Goal: Communication & Community: Answer question/provide support

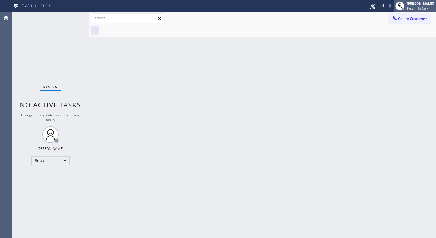
click at [423, 8] on span "Break | 1h 2min" at bounding box center [418, 9] width 21 height 4
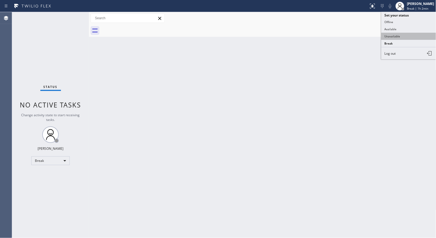
click at [394, 34] on button "Unavailable" at bounding box center [409, 36] width 55 height 7
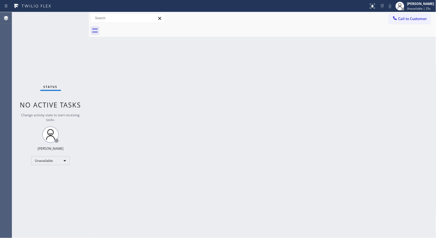
click at [194, 138] on div "Back to Dashboard Change Sender ID Customers Technicians Select a contact Outbo…" at bounding box center [263, 125] width 348 height 226
click at [164, 122] on div "Back to Dashboard Change Sender ID Customers Technicians Select a contact Outbo…" at bounding box center [263, 125] width 348 height 226
click at [203, 120] on div "Back to Dashboard Change Sender ID Customers Technicians Select a contact Outbo…" at bounding box center [263, 125] width 348 height 226
click at [421, 5] on div "[PERSON_NAME]" at bounding box center [421, 3] width 27 height 5
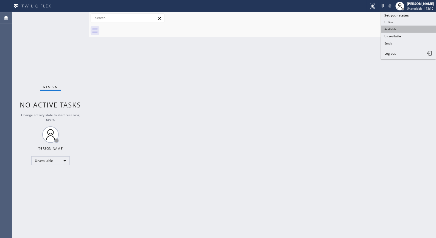
click at [394, 30] on button "Available" at bounding box center [409, 29] width 55 height 7
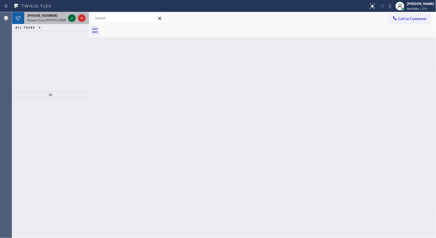
click at [74, 17] on icon at bounding box center [72, 18] width 7 height 7
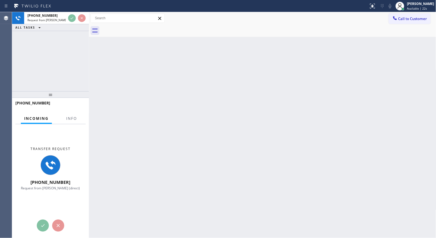
click at [73, 123] on div at bounding box center [71, 123] width 17 height 1
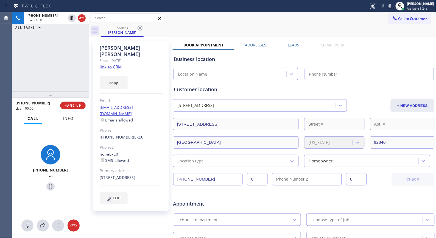
type input "[PHONE_NUMBER]"
click at [68, 119] on span "Info" at bounding box center [68, 118] width 11 height 5
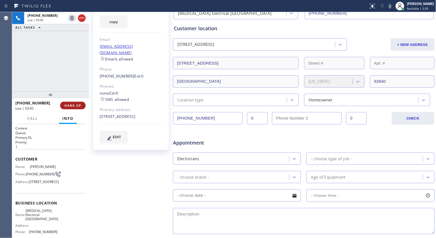
click at [76, 105] on span "HANG UP" at bounding box center [73, 106] width 17 height 4
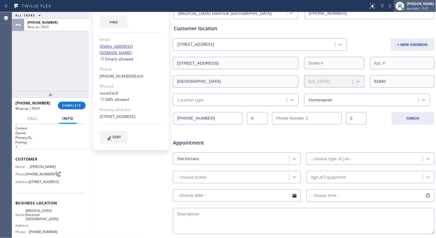
click at [417, 9] on span "Available | 3:27" at bounding box center [418, 9] width 21 height 4
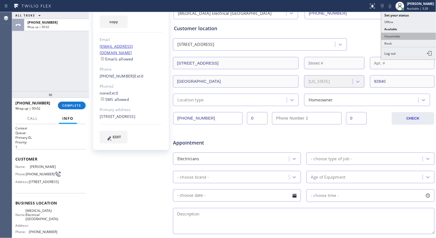
click at [403, 36] on button "Unavailable" at bounding box center [409, 36] width 55 height 7
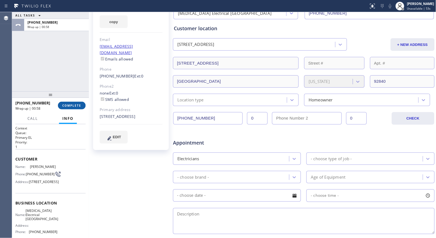
click at [76, 107] on span "COMPLETE" at bounding box center [71, 106] width 19 height 4
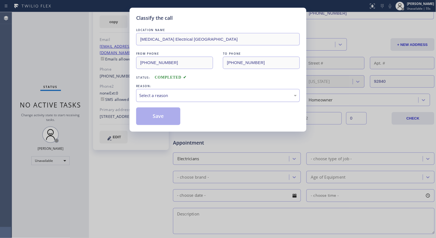
click at [203, 96] on div "Select a reason" at bounding box center [218, 95] width 158 height 6
click at [160, 120] on button "Save" at bounding box center [158, 116] width 44 height 18
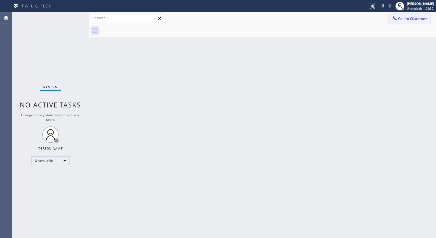
click at [398, 20] on icon at bounding box center [395, 17] width 5 height 5
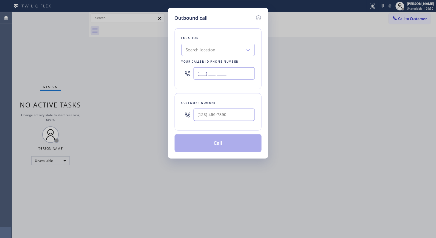
drag, startPoint x: 237, startPoint y: 78, endPoint x: 163, endPoint y: 51, distance: 78.1
click at [162, 63] on div "Outbound call Location Search location Your caller id phone number (___) ___-__…" at bounding box center [218, 119] width 436 height 238
paste input "720) 740-5870"
type input "[PHONE_NUMBER]"
click at [223, 120] on input "(___) ___-____" at bounding box center [224, 115] width 61 height 12
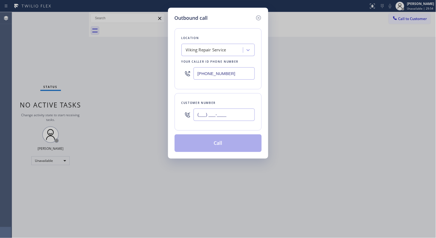
paste input "714) 401-3665"
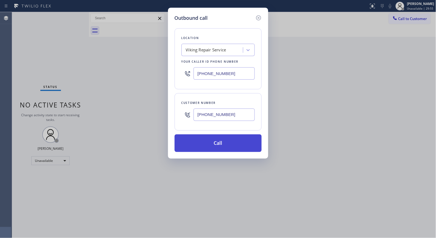
type input "[PHONE_NUMBER]"
click at [236, 150] on button "Call" at bounding box center [218, 143] width 87 height 18
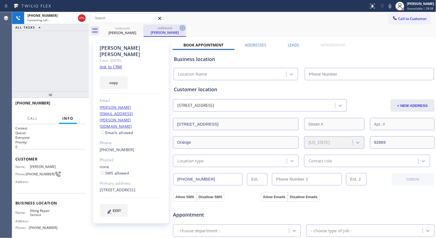
type input "[PHONE_NUMBER]"
click at [181, 28] on icon at bounding box center [182, 28] width 7 height 7
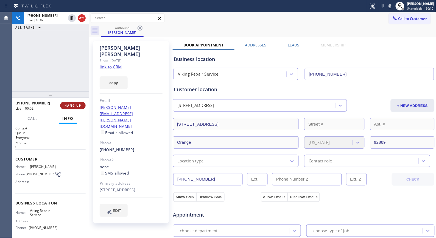
click at [71, 104] on span "HANG UP" at bounding box center [73, 106] width 17 height 4
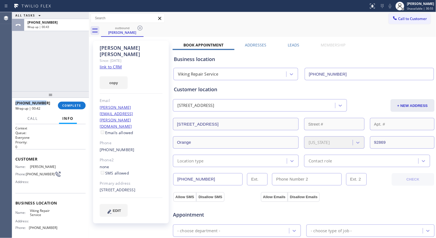
drag, startPoint x: 49, startPoint y: 105, endPoint x: 14, endPoint y: 102, distance: 35.6
click at [14, 102] on div "[PHONE_NUMBER] Wrap up | 00:42 COMPLETE" at bounding box center [50, 105] width 77 height 15
copy span "[PHONE_NUMBER]"
click at [69, 105] on span "COMPLETE" at bounding box center [71, 106] width 19 height 4
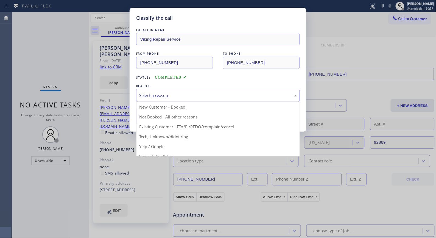
click at [212, 98] on div "Select a reason" at bounding box center [218, 95] width 158 height 6
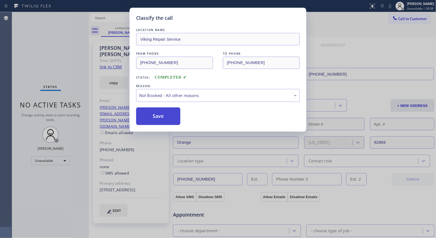
click at [154, 120] on button "Save" at bounding box center [158, 116] width 44 height 18
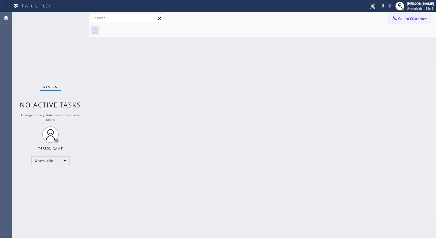
click at [411, 21] on span "Call to Customer" at bounding box center [413, 18] width 29 height 5
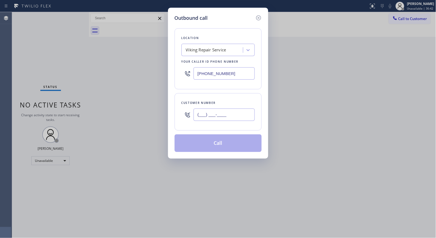
drag, startPoint x: 231, startPoint y: 119, endPoint x: 146, endPoint y: 77, distance: 95.3
click at [173, 116] on div "Outbound call Location Viking Repair Service Your caller id phone number [PHONE…" at bounding box center [218, 83] width 100 height 151
paste input "714) 401-3665"
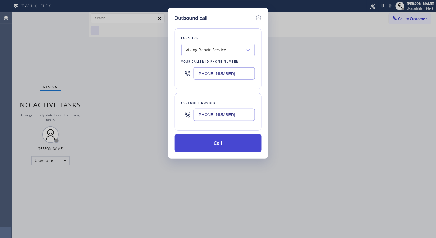
type input "[PHONE_NUMBER]"
click at [231, 142] on button "Call" at bounding box center [218, 143] width 87 height 18
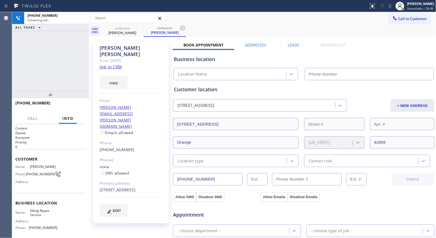
type input "[PHONE_NUMBER]"
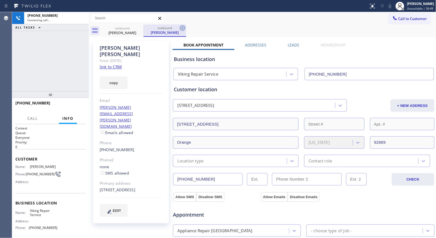
click at [181, 31] on icon at bounding box center [182, 28] width 7 height 7
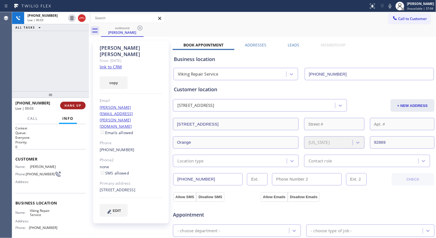
click at [74, 106] on span "HANG UP" at bounding box center [73, 106] width 17 height 4
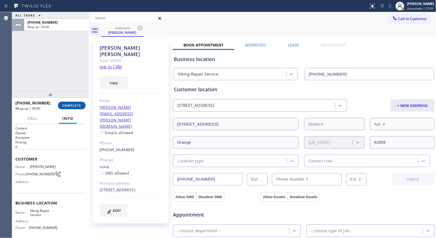
click at [73, 105] on span "COMPLETE" at bounding box center [71, 106] width 19 height 4
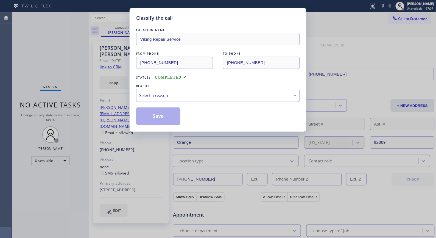
click at [203, 97] on div "Select a reason" at bounding box center [218, 95] width 158 height 6
click at [163, 115] on button "Save" at bounding box center [158, 116] width 44 height 18
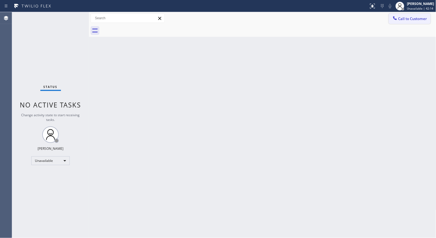
click at [423, 18] on span "Call to Customer" at bounding box center [413, 18] width 29 height 5
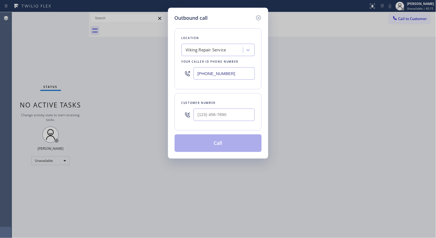
drag, startPoint x: 234, startPoint y: 121, endPoint x: 150, endPoint y: 97, distance: 87.6
click at [146, 107] on div "Outbound call Location Viking Repair Service Your caller id phone number [PHONE…" at bounding box center [218, 119] width 436 height 238
click at [234, 111] on input "(___) ___-____" at bounding box center [224, 115] width 61 height 12
drag, startPoint x: 242, startPoint y: 116, endPoint x: 164, endPoint y: 112, distance: 78.2
click at [164, 112] on div "Outbound call Location Viking Repair Service Your caller id phone number [PHONE…" at bounding box center [218, 119] width 436 height 238
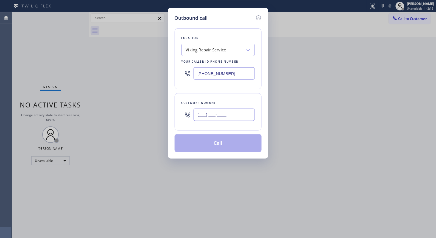
paste input "213) 624-9258"
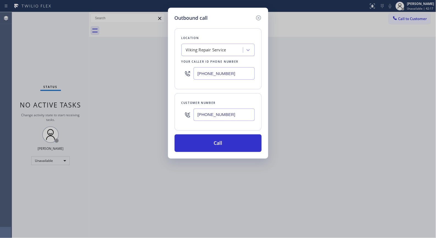
type input "[PHONE_NUMBER]"
drag, startPoint x: 207, startPoint y: 71, endPoint x: 168, endPoint y: 69, distance: 39.1
click at [168, 69] on div "Outbound call Location Viking Repair Service Your caller id phone number [PHONE…" at bounding box center [218, 83] width 100 height 151
paste input "424) 289-6505"
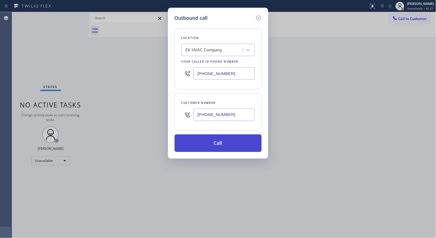
type input "[PHONE_NUMBER]"
click at [232, 140] on button "Call" at bounding box center [218, 143] width 87 height 18
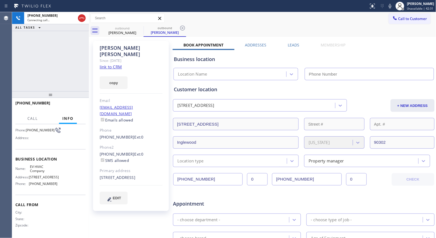
scroll to position [49, 0]
type input "[PHONE_NUMBER]"
click at [33, 120] on span "Call" at bounding box center [32, 118] width 10 height 5
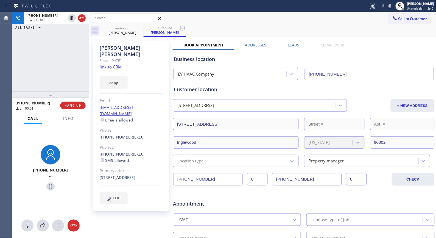
click at [61, 231] on div at bounding box center [50, 226] width 77 height 12
click at [56, 222] on icon at bounding box center [58, 225] width 7 height 7
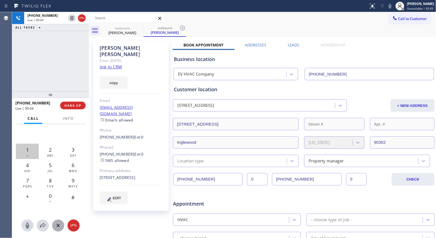
click at [29, 154] on div "1 —" at bounding box center [27, 151] width 23 height 15
click at [31, 182] on div "7 PQRS" at bounding box center [27, 182] width 23 height 15
click at [26, 153] on span "1" at bounding box center [27, 149] width 3 height 7
click at [76, 184] on div "9 WXYZ" at bounding box center [73, 182] width 23 height 15
click at [72, 105] on span "HANG UP" at bounding box center [73, 106] width 17 height 4
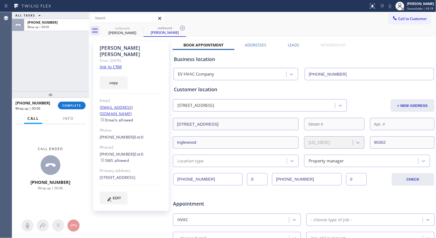
click at [232, 23] on div "Call to Customer Outbound call Location EV HVAC Company Your caller id phone nu…" at bounding box center [263, 18] width 348 height 12
click at [183, 25] on icon at bounding box center [182, 28] width 7 height 7
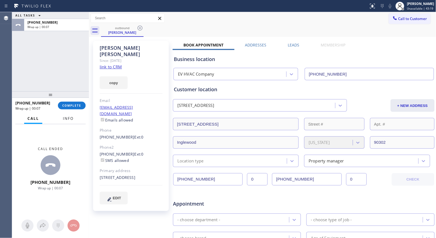
click at [71, 122] on button "Info" at bounding box center [68, 118] width 17 height 11
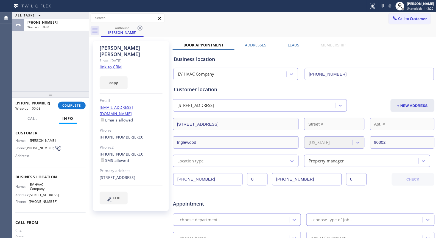
scroll to position [0, 0]
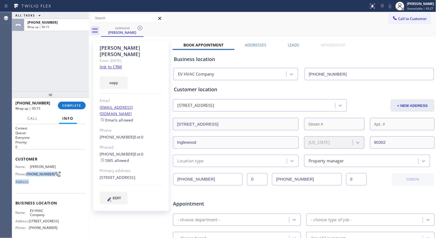
drag, startPoint x: 37, startPoint y: 180, endPoint x: 28, endPoint y: 171, distance: 13.4
click at [28, 171] on div "Name: [PERSON_NAME] Phone: [PHONE_NUMBER] Address:" at bounding box center [36, 176] width 42 height 22
click at [38, 180] on div "Name: [PERSON_NAME] Phone: [PHONE_NUMBER] Address:" at bounding box center [36, 176] width 42 height 22
click at [37, 176] on span "[PHONE_NUMBER]" at bounding box center [40, 174] width 29 height 4
click at [38, 176] on span "[PHONE_NUMBER]" at bounding box center [40, 174] width 29 height 4
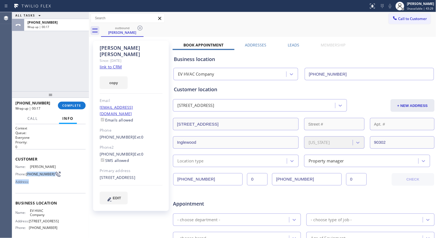
click at [40, 186] on div "Name: [PERSON_NAME] Phone: [PHONE_NUMBER] Address:" at bounding box center [36, 176] width 42 height 22
drag, startPoint x: 43, startPoint y: 174, endPoint x: 27, endPoint y: 172, distance: 16.6
click at [27, 172] on span "[PHONE_NUMBER]" at bounding box center [40, 174] width 29 height 4
click at [39, 176] on span "[PHONE_NUMBER]" at bounding box center [40, 174] width 29 height 4
drag, startPoint x: 39, startPoint y: 177, endPoint x: 27, endPoint y: 173, distance: 12.8
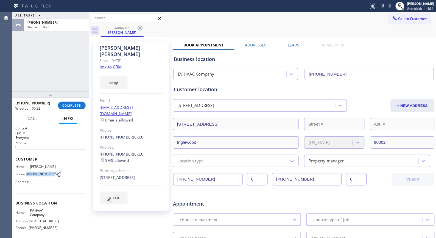
click at [27, 173] on span "[PHONE_NUMBER]" at bounding box center [40, 174] width 29 height 4
copy span "[PHONE_NUMBER]"
click at [76, 107] on span "COMPLETE" at bounding box center [71, 106] width 19 height 4
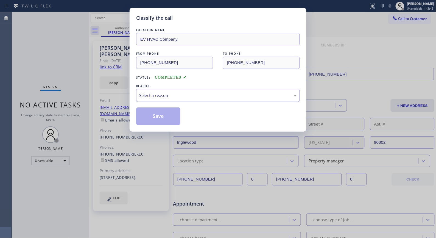
click at [188, 97] on div "Select a reason" at bounding box center [218, 95] width 158 height 6
click at [173, 117] on button "Save" at bounding box center [158, 116] width 44 height 18
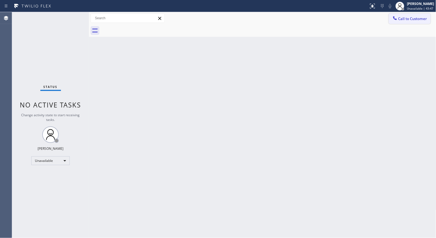
click at [410, 18] on span "Call to Customer" at bounding box center [413, 18] width 29 height 5
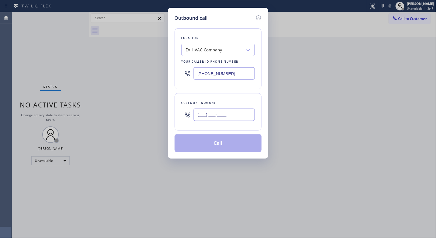
drag, startPoint x: 235, startPoint y: 113, endPoint x: 187, endPoint y: 109, distance: 48.2
click at [189, 111] on div "(___) ___-____" at bounding box center [218, 115] width 73 height 18
paste input "213) 624-9258"
type input "[PHONE_NUMBER]"
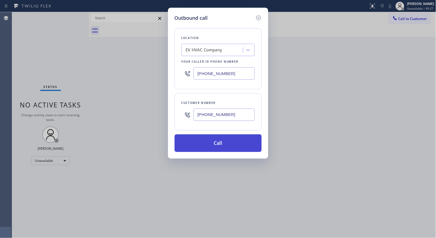
click at [224, 149] on button "Call" at bounding box center [218, 143] width 87 height 18
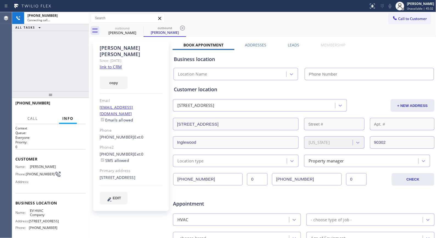
type input "[PHONE_NUMBER]"
drag, startPoint x: 55, startPoint y: 104, endPoint x: 31, endPoint y: 103, distance: 23.9
click at [31, 103] on div "[PHONE_NUMBER]" at bounding box center [48, 102] width 67 height 5
drag, startPoint x: 31, startPoint y: 120, endPoint x: 37, endPoint y: 123, distance: 6.4
click at [31, 120] on span "Call" at bounding box center [32, 118] width 10 height 5
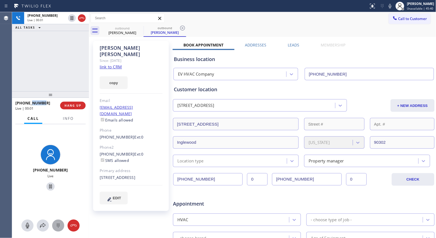
click at [57, 226] on icon at bounding box center [58, 226] width 3 height 4
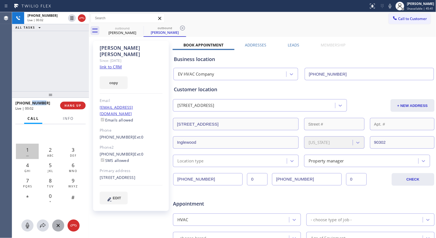
click at [28, 151] on span "1" at bounding box center [27, 149] width 3 height 7
click at [27, 183] on span "7" at bounding box center [27, 180] width 3 height 7
click at [28, 151] on span "1" at bounding box center [27, 149] width 3 height 7
click at [77, 178] on div "9 WXYZ" at bounding box center [73, 182] width 23 height 15
click at [48, 136] on span "1719" at bounding box center [50, 137] width 11 height 7
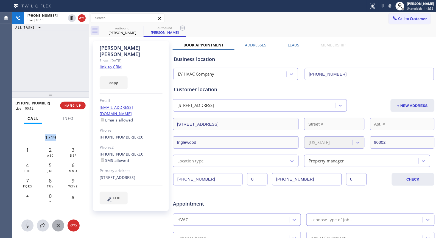
click at [48, 136] on span "1719" at bounding box center [50, 137] width 11 height 7
click at [26, 149] on span "1" at bounding box center [27, 149] width 3 height 7
click at [28, 178] on span "7" at bounding box center [27, 180] width 3 height 7
click at [28, 151] on span "1" at bounding box center [27, 149] width 3 height 7
click at [73, 181] on span "9" at bounding box center [73, 180] width 3 height 7
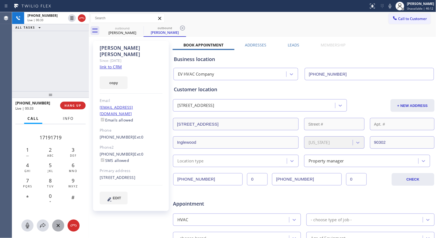
click at [68, 121] on button "Info" at bounding box center [68, 118] width 17 height 11
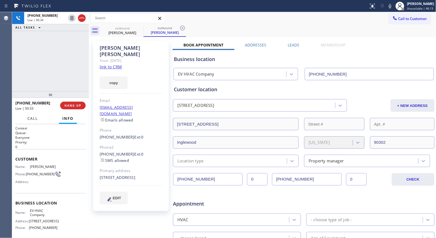
click at [32, 119] on span "Call" at bounding box center [32, 118] width 10 height 5
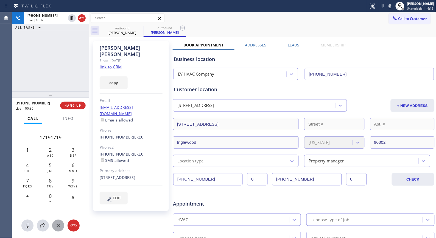
click at [38, 62] on div "[PHONE_NUMBER] Live | 00:37 ALL TASKS ALL TASKS ACTIVE TASKS TASKS IN WRAP UP" at bounding box center [50, 51] width 77 height 79
click at [73, 119] on span "Info" at bounding box center [68, 118] width 11 height 5
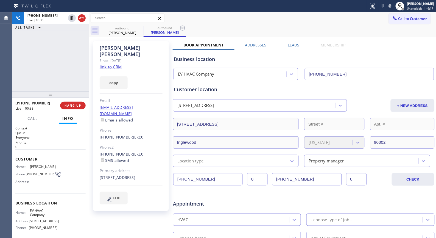
click at [56, 79] on div "[PHONE_NUMBER] Live | 00:38 ALL TASKS ALL TASKS ACTIVE TASKS TASKS IN WRAP UP" at bounding box center [50, 51] width 77 height 79
drag, startPoint x: 138, startPoint y: 77, endPoint x: 128, endPoint y: 76, distance: 10.3
click at [138, 77] on div "copy" at bounding box center [131, 79] width 63 height 19
click at [76, 104] on span "HANG UP" at bounding box center [73, 106] width 17 height 4
click at [76, 105] on span "HANG UP" at bounding box center [73, 106] width 17 height 4
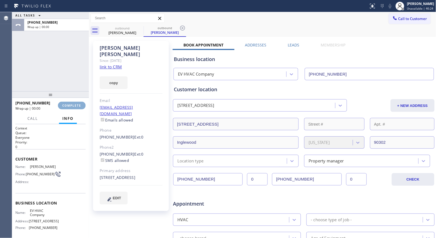
click at [76, 105] on span "COMPLETE" at bounding box center [71, 106] width 19 height 4
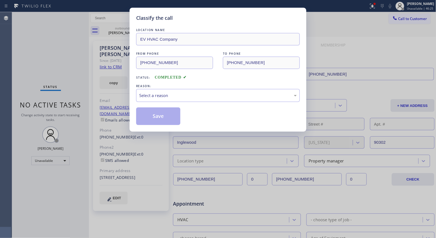
click at [75, 107] on div "Classify the call LOCATION NAME EV HVAC Company FROM PHONE [PHONE_NUMBER] TO PH…" at bounding box center [218, 119] width 436 height 238
click at [172, 97] on div "Select a reason" at bounding box center [218, 95] width 158 height 6
click at [161, 117] on button "Save" at bounding box center [158, 116] width 44 height 18
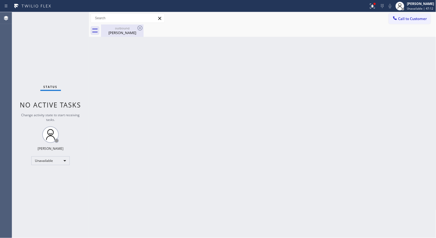
click at [118, 32] on div "[PERSON_NAME]" at bounding box center [123, 32] width 42 height 5
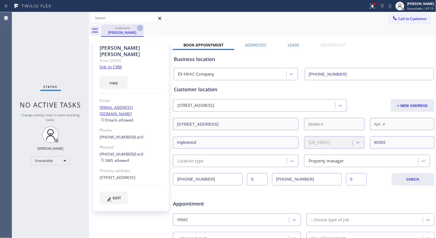
click at [140, 27] on icon at bounding box center [140, 28] width 7 height 7
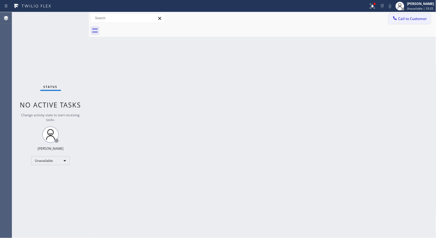
click at [413, 23] on button "Call to Customer" at bounding box center [410, 18] width 42 height 10
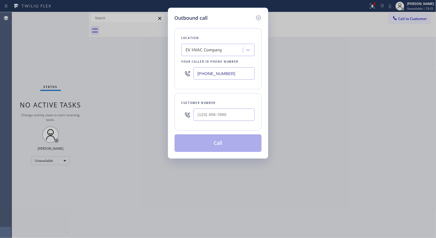
drag, startPoint x: 245, startPoint y: 73, endPoint x: 158, endPoint y: 73, distance: 87.7
click at [158, 73] on div "Outbound call Location EV HVAC Company Your caller id phone number [PHONE_NUMBE…" at bounding box center [218, 119] width 436 height 238
paste input "855) 340-1313"
type input "[PHONE_NUMBER]"
click at [218, 120] on input "(___) ___-____" at bounding box center [224, 115] width 61 height 12
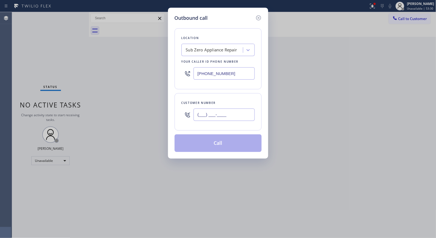
paste input "714) 713-6534"
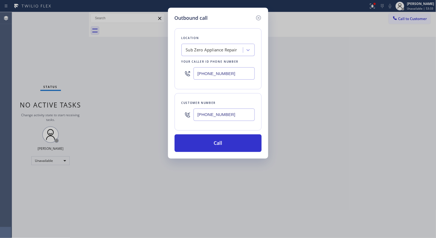
type input "[PHONE_NUMBER]"
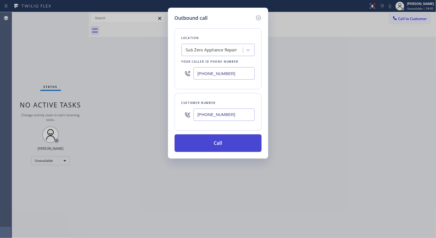
click at [238, 142] on button "Call" at bounding box center [218, 143] width 87 height 18
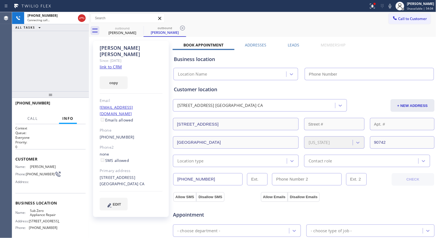
type input "[PHONE_NUMBER]"
click at [187, 25] on div "outbound [PERSON_NAME] outbound [PERSON_NAME]" at bounding box center [269, 30] width 336 height 12
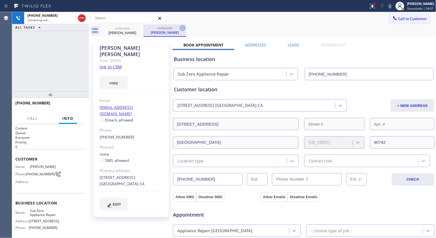
click at [185, 27] on icon at bounding box center [182, 28] width 5 height 5
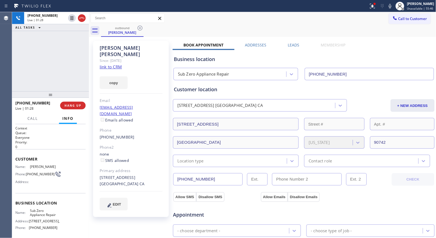
scroll to position [54, 0]
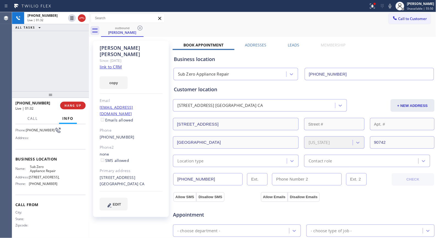
click at [268, 34] on div "outbound [PERSON_NAME]" at bounding box center [269, 30] width 336 height 12
click at [214, 31] on div "outbound [PERSON_NAME]" at bounding box center [269, 30] width 336 height 12
click at [78, 106] on span "HANG UP" at bounding box center [73, 106] width 17 height 4
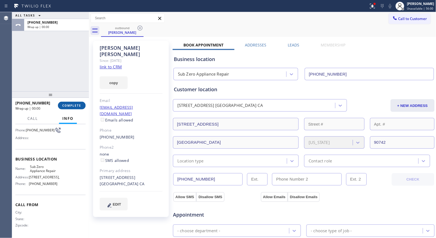
click at [78, 106] on span "COMPLETE" at bounding box center [71, 106] width 19 height 4
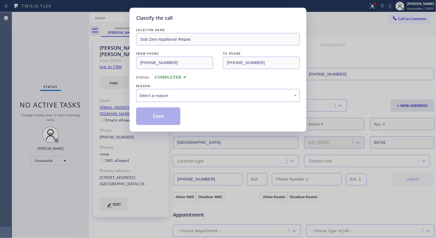
drag, startPoint x: 281, startPoint y: 96, endPoint x: 263, endPoint y: 100, distance: 18.6
click at [281, 96] on div "Select a reason" at bounding box center [218, 95] width 158 height 6
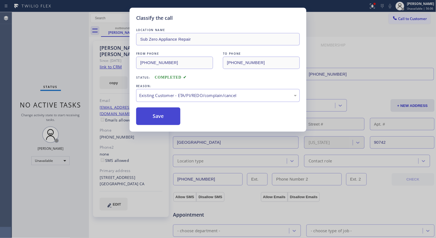
click at [161, 120] on button "Save" at bounding box center [158, 116] width 44 height 18
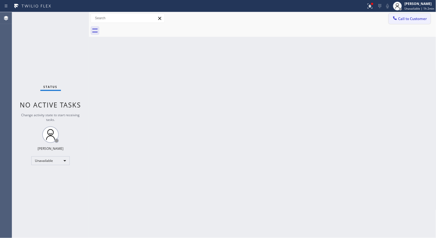
click at [406, 18] on span "Call to Customer" at bounding box center [413, 18] width 29 height 5
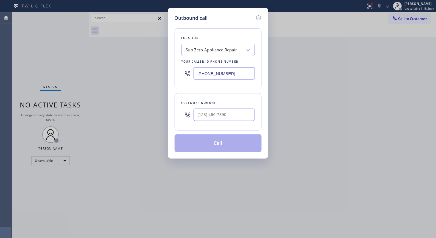
drag, startPoint x: 237, startPoint y: 74, endPoint x: 151, endPoint y: 51, distance: 88.9
click at [156, 65] on div "Outbound call Location Sub Zero Appliance Repair Your caller id phone number [P…" at bounding box center [218, 119] width 436 height 238
paste input "773) 830-4668"
type input "[PHONE_NUMBER]"
click at [212, 116] on input "(___) ___-____" at bounding box center [224, 115] width 61 height 12
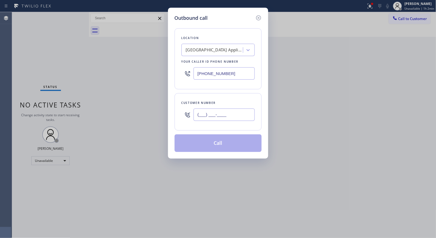
paste input "312) 459-8743"
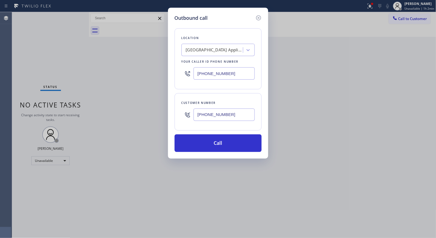
type input "[PHONE_NUMBER]"
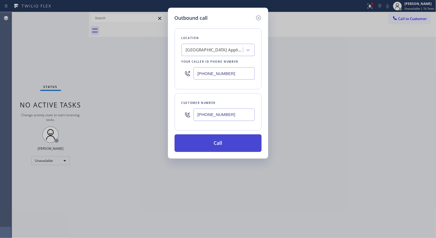
click at [221, 141] on button "Call" at bounding box center [218, 143] width 87 height 18
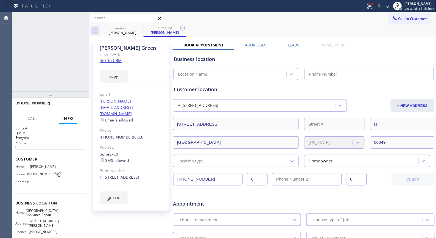
type input "[PHONE_NUMBER]"
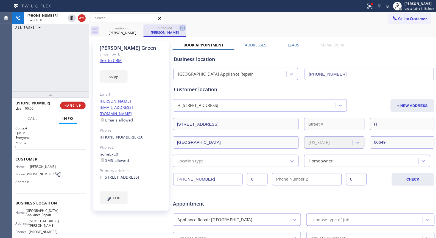
click at [185, 29] on icon at bounding box center [182, 28] width 7 height 7
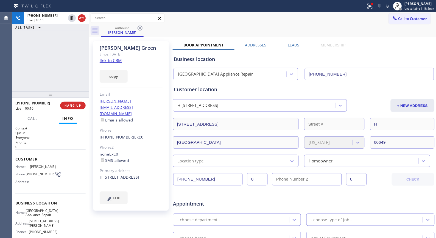
click at [195, 30] on div "outbound [PERSON_NAME]" at bounding box center [269, 30] width 336 height 12
click at [197, 26] on div "outbound [PERSON_NAME]" at bounding box center [269, 30] width 336 height 12
click at [389, 9] on icon at bounding box center [388, 6] width 7 height 7
click at [317, 198] on div "Appointment" at bounding box center [304, 200] width 263 height 14
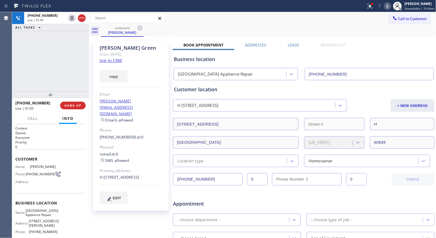
click at [363, 29] on div "outbound [PERSON_NAME]" at bounding box center [269, 30] width 336 height 12
click at [195, 26] on div "outbound [PERSON_NAME]" at bounding box center [269, 30] width 336 height 12
click at [75, 104] on span "HANG UP" at bounding box center [73, 106] width 17 height 4
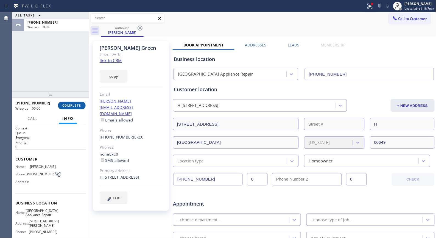
click at [75, 104] on span "COMPLETE" at bounding box center [71, 106] width 19 height 4
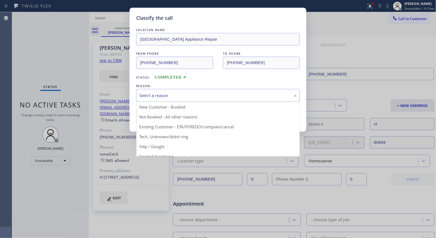
click at [208, 93] on div "Select a reason" at bounding box center [218, 95] width 158 height 6
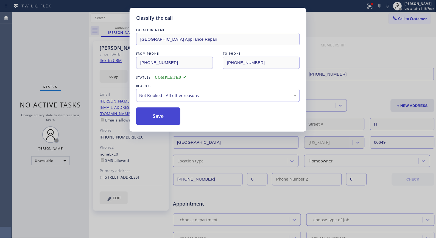
click at [161, 119] on button "Save" at bounding box center [158, 116] width 44 height 18
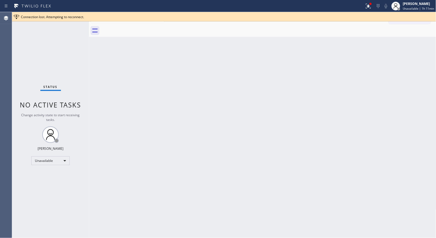
click at [363, 56] on div "Back to Dashboard Change Sender ID Customers Technicians Select a contact Outbo…" at bounding box center [263, 125] width 348 height 226
click at [424, 7] on span "Unavailable | 1h 11min" at bounding box center [418, 9] width 31 height 4
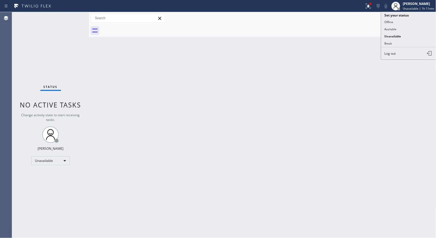
click at [326, 62] on div "Back to Dashboard Change Sender ID Customers Technicians Select a contact Outbo…" at bounding box center [263, 125] width 348 height 226
click at [407, 20] on span "Call to Customer" at bounding box center [413, 18] width 29 height 5
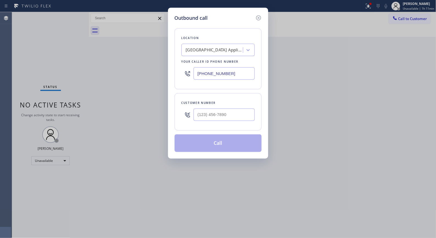
drag, startPoint x: 243, startPoint y: 70, endPoint x: 144, endPoint y: 43, distance: 102.5
click at [153, 51] on div "Outbound call Location [GEOGRAPHIC_DATA] Appliance Repair Your caller id phone …" at bounding box center [218, 119] width 436 height 238
paste input "20) 740-5870"
type input "[PHONE_NUMBER]"
drag, startPoint x: 233, startPoint y: 116, endPoint x: 186, endPoint y: 111, distance: 47.5
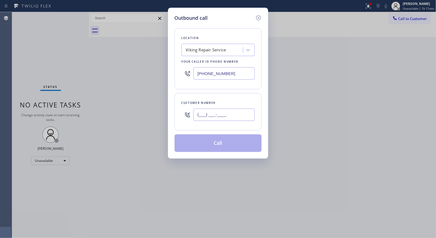
click at [186, 111] on div "(___) ___-____" at bounding box center [218, 115] width 73 height 18
paste input "714) 401-3665"
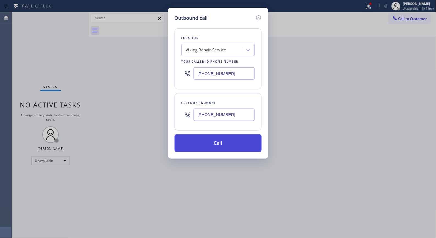
type input "[PHONE_NUMBER]"
click at [230, 141] on button "Call" at bounding box center [218, 143] width 87 height 18
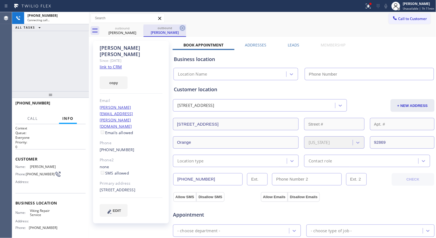
type input "[PHONE_NUMBER]"
click at [179, 27] on icon at bounding box center [182, 28] width 7 height 7
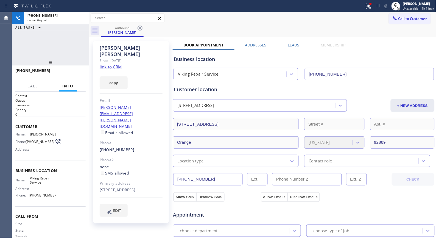
drag, startPoint x: 59, startPoint y: 80, endPoint x: 68, endPoint y: 64, distance: 18.1
click at [68, 64] on div at bounding box center [50, 62] width 77 height 7
click at [75, 71] on span "HANG UP" at bounding box center [73, 73] width 17 height 4
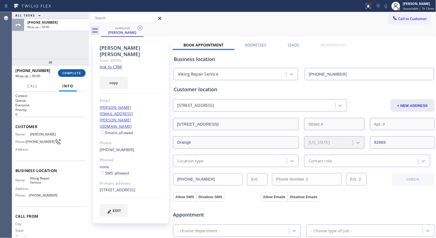
click at [75, 71] on span "COMPLETE" at bounding box center [71, 73] width 19 height 4
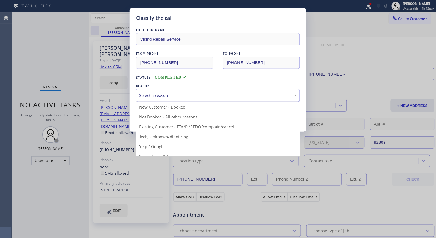
click at [202, 92] on div "Select a reason" at bounding box center [218, 95] width 158 height 6
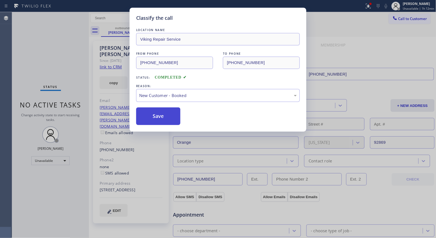
click at [156, 116] on button "Save" at bounding box center [158, 116] width 44 height 18
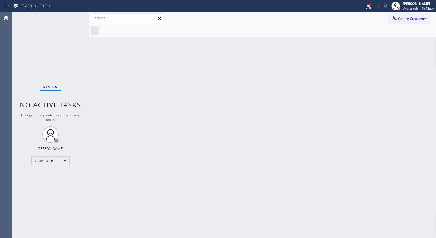
click at [175, 76] on div "Back to Dashboard Change Sender ID Customers Technicians Select a contact Outbo…" at bounding box center [263, 125] width 348 height 226
click at [195, 157] on div "Back to Dashboard Change Sender ID Customers Technicians Select a contact Outbo…" at bounding box center [263, 125] width 348 height 226
click at [219, 148] on div "Back to Dashboard Change Sender ID Customers Technicians Select a contact Outbo…" at bounding box center [263, 125] width 348 height 226
click at [174, 165] on div "Back to Dashboard Change Sender ID Customers Technicians Select a contact Outbo…" at bounding box center [263, 125] width 348 height 226
click at [202, 105] on div "Back to Dashboard Change Sender ID Customers Technicians Select a contact Outbo…" at bounding box center [263, 125] width 348 height 226
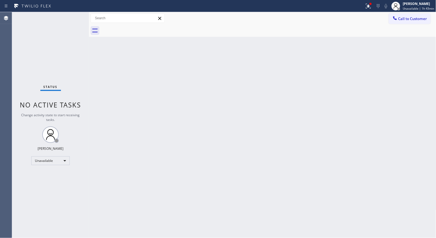
click at [179, 134] on div "Back to Dashboard Change Sender ID Customers Technicians Select a contact Outbo…" at bounding box center [263, 125] width 348 height 226
click at [407, 21] on span "Call to Customer" at bounding box center [413, 18] width 29 height 5
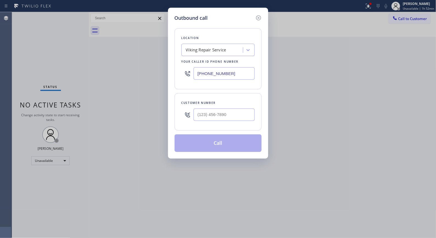
drag, startPoint x: 245, startPoint y: 70, endPoint x: 150, endPoint y: 42, distance: 99.9
click at [168, 62] on div "Outbound call Location Viking Repair Service Your caller id phone number [PHONE…" at bounding box center [218, 83] width 100 height 151
paste input "562) 379-6611"
type input "[PHONE_NUMBER]"
drag, startPoint x: 237, startPoint y: 117, endPoint x: 190, endPoint y: 114, distance: 47.1
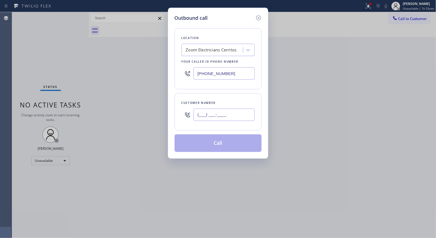
click at [190, 114] on div "(___) ___-____" at bounding box center [218, 115] width 73 height 18
paste input "617) 513-9052"
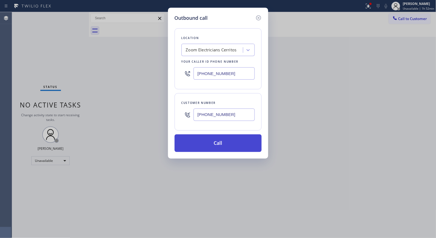
type input "[PHONE_NUMBER]"
click at [223, 145] on button "Call" at bounding box center [218, 143] width 87 height 18
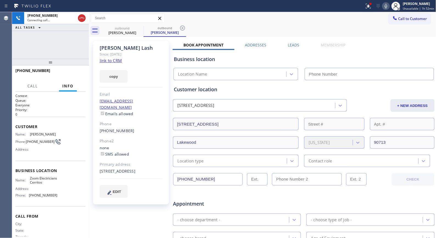
drag, startPoint x: 183, startPoint y: 27, endPoint x: 184, endPoint y: 0, distance: 27.5
click at [183, 27] on icon at bounding box center [182, 28] width 5 height 5
type input "[PHONE_NUMBER]"
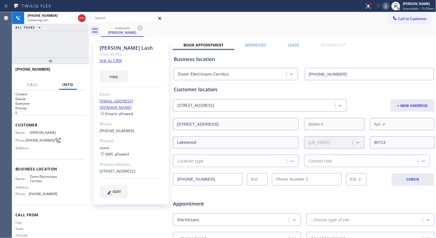
drag, startPoint x: 50, startPoint y: 64, endPoint x: 60, endPoint y: 36, distance: 29.6
click at [60, 36] on div "[PHONE_NUMBER] Connecting call… ALL TASKS ALL TASKS ACTIVE TASKS TASKS IN WRAP …" at bounding box center [50, 125] width 77 height 226
drag, startPoint x: 80, startPoint y: 67, endPoint x: 80, endPoint y: 70, distance: 3.8
click at [80, 67] on div "[PHONE_NUMBER] Live | 00:02 HANG UP" at bounding box center [50, 72] width 70 height 14
click at [80, 70] on span "HANG UP" at bounding box center [73, 72] width 17 height 4
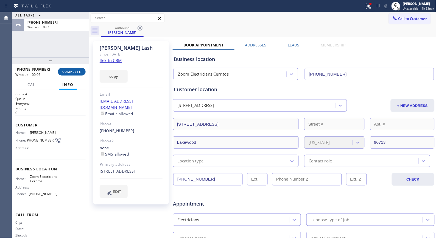
click at [70, 70] on span "COMPLETE" at bounding box center [71, 72] width 19 height 4
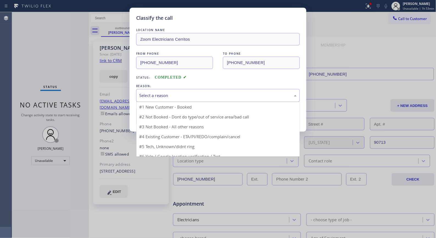
click at [206, 96] on div "Select a reason" at bounding box center [218, 95] width 158 height 6
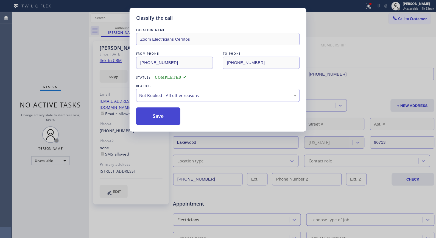
click at [160, 120] on button "Save" at bounding box center [158, 116] width 44 height 18
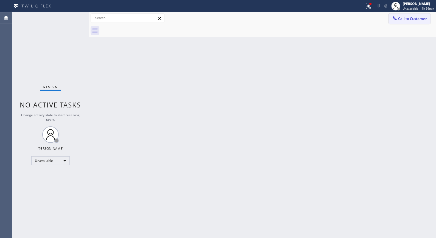
click at [422, 16] on span "Call to Customer" at bounding box center [413, 18] width 29 height 5
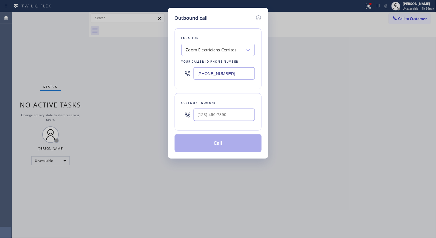
drag, startPoint x: 241, startPoint y: 72, endPoint x: 129, endPoint y: 23, distance: 121.8
click at [146, 56] on div "Outbound call Location Zoom Electricians Cerritos Your caller id phone number […" at bounding box center [218, 119] width 436 height 238
paste input "949) 202-5983"
type input "[PHONE_NUMBER]"
drag, startPoint x: 219, startPoint y: 106, endPoint x: 222, endPoint y: 113, distance: 7.0
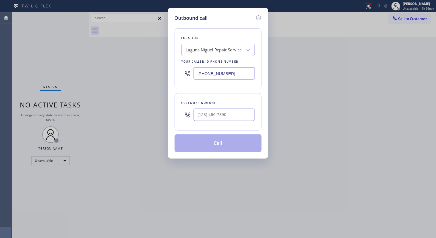
click at [221, 111] on div at bounding box center [224, 115] width 61 height 18
click at [222, 113] on input "(___) ___-____" at bounding box center [224, 115] width 61 height 12
click at [234, 117] on input "(___) ___-____" at bounding box center [224, 115] width 61 height 12
drag, startPoint x: 241, startPoint y: 115, endPoint x: 184, endPoint y: 109, distance: 57.2
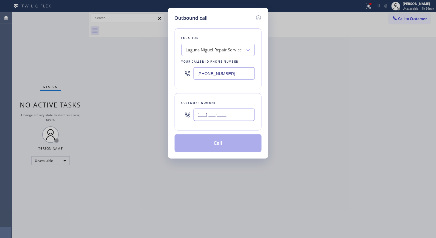
click at [184, 109] on div "(___) ___-____" at bounding box center [218, 115] width 73 height 18
paste input "949) 228-4277"
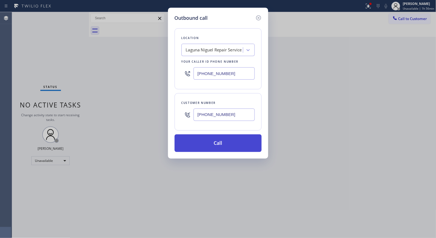
type input "[PHONE_NUMBER]"
click at [240, 145] on button "Call" at bounding box center [218, 143] width 87 height 18
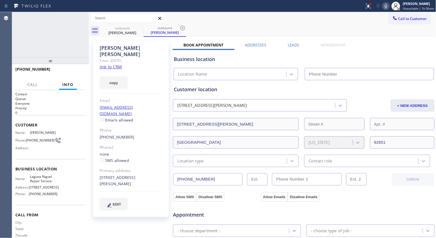
type input "[PHONE_NUMBER]"
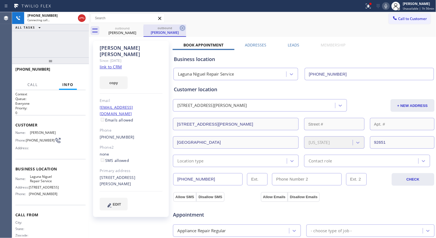
click at [185, 28] on icon at bounding box center [182, 28] width 7 height 7
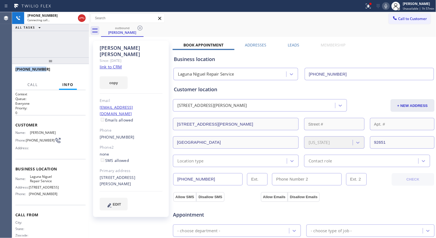
drag, startPoint x: 59, startPoint y: 67, endPoint x: 15, endPoint y: 71, distance: 44.0
click at [15, 71] on div "[PHONE_NUMBER]" at bounding box center [48, 69] width 67 height 5
copy span "[PHONE_NUMBER]"
click at [73, 70] on span "HANG UP" at bounding box center [73, 72] width 17 height 4
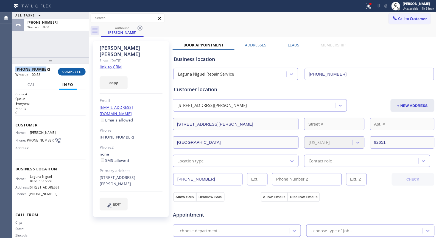
click at [79, 70] on span "COMPLETE" at bounding box center [71, 72] width 19 height 4
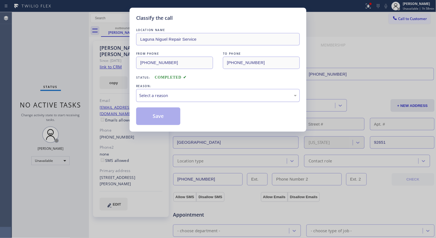
click at [190, 97] on div "Select a reason" at bounding box center [218, 95] width 158 height 6
click at [168, 116] on button "Save" at bounding box center [158, 116] width 44 height 18
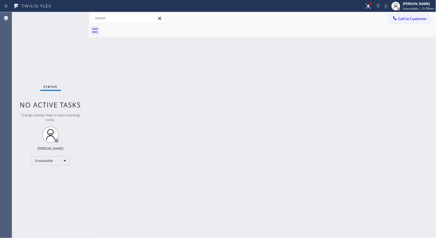
drag, startPoint x: 403, startPoint y: 23, endPoint x: 327, endPoint y: 22, distance: 75.6
click at [399, 22] on button "Call to Customer" at bounding box center [410, 18] width 42 height 10
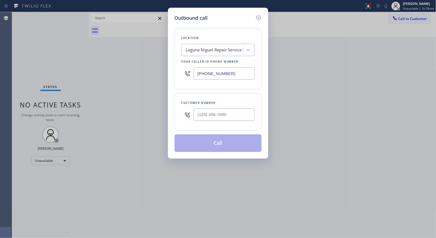
drag, startPoint x: 250, startPoint y: 76, endPoint x: 175, endPoint y: 68, distance: 75.0
click at [175, 68] on div "Location [GEOGRAPHIC_DATA] Repair Service Your caller id phone number [PHONE_NU…" at bounding box center [218, 58] width 87 height 61
paste input "714) 583-6151"
type input "[PHONE_NUMBER]"
click at [215, 115] on input "(___) ___-____" at bounding box center [224, 115] width 61 height 12
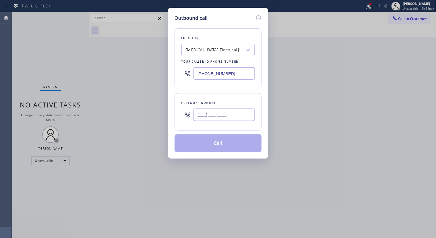
paste input "156) 238-8938"
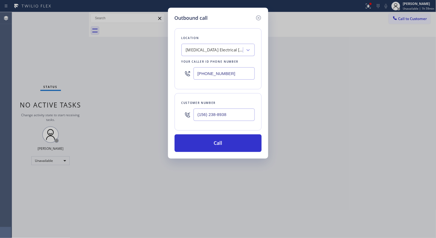
click at [216, 114] on input "(156) 238-8938" at bounding box center [224, 115] width 61 height 12
paste input "562) 388-9386"
type input "[PHONE_NUMBER]"
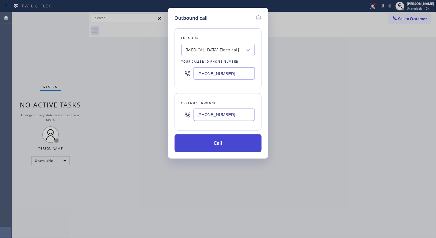
click at [232, 141] on button "Call" at bounding box center [218, 143] width 87 height 18
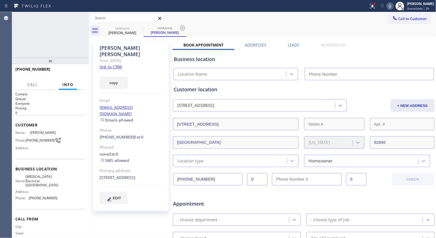
type input "[PHONE_NUMBER]"
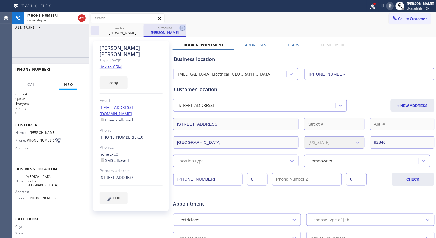
click at [181, 26] on icon at bounding box center [182, 28] width 7 height 7
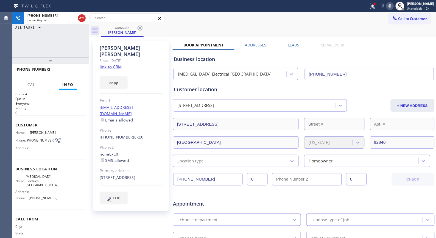
drag, startPoint x: 51, startPoint y: 65, endPoint x: 53, endPoint y: 53, distance: 11.4
click at [53, 53] on div "[PHONE_NUMBER] Connecting call… ALL TASKS ALL TASKS ACTIVE TASKS TASKS IN WRAP …" at bounding box center [50, 125] width 77 height 226
click at [206, 26] on div "outbound [PERSON_NAME]" at bounding box center [269, 30] width 336 height 12
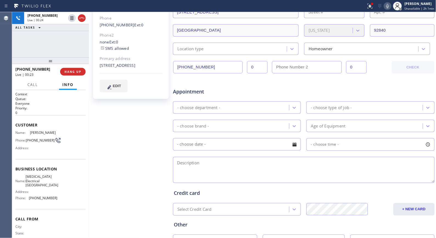
scroll to position [65, 0]
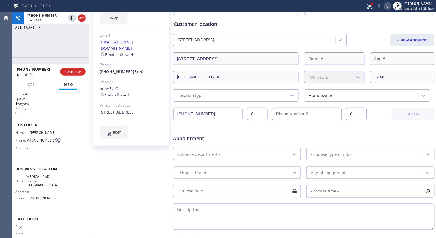
click at [391, 9] on icon at bounding box center [388, 6] width 7 height 7
click at [73, 22] on div at bounding box center [77, 18] width 20 height 12
click at [72, 18] on icon at bounding box center [72, 18] width 3 height 4
click at [70, 20] on icon at bounding box center [72, 18] width 7 height 7
click at [391, 6] on icon at bounding box center [388, 6] width 7 height 7
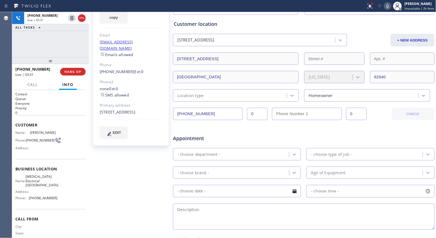
click at [138, 158] on div "[PERSON_NAME] Since: [DATE] link to CRM copy Email [EMAIL_ADDRESS][DOMAIN_NAME]…" at bounding box center [131, 151] width 82 height 356
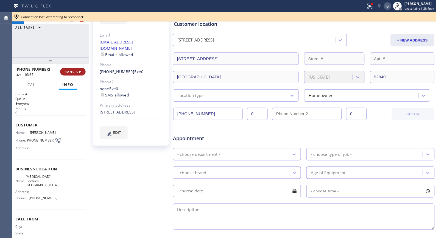
click at [81, 71] on span "HANG UP" at bounding box center [73, 72] width 17 height 4
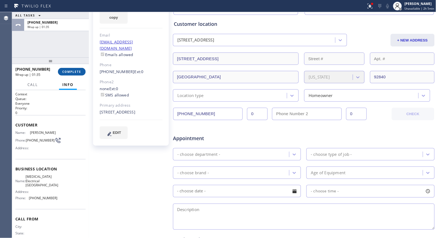
click at [77, 69] on button "COMPLETE" at bounding box center [72, 72] width 28 height 8
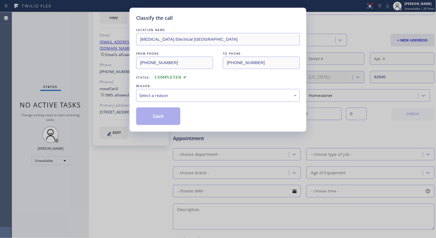
click at [219, 95] on div "Select a reason" at bounding box center [218, 95] width 158 height 6
click at [161, 118] on button "Save" at bounding box center [158, 116] width 44 height 18
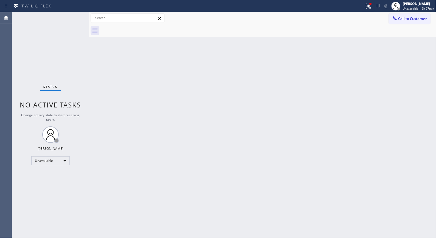
click at [206, 84] on div "Back to Dashboard Change Sender ID Customers Technicians Select a contact Outbo…" at bounding box center [263, 125] width 348 height 226
click at [176, 116] on div "Back to Dashboard Change Sender ID Customers Technicians Select a contact Outbo…" at bounding box center [263, 125] width 348 height 226
click at [229, 139] on div "Back to Dashboard Change Sender ID Customers Technicians Select a contact Outbo…" at bounding box center [263, 125] width 348 height 226
click at [427, 8] on span "Unavailable | 3h 9min" at bounding box center [420, 9] width 30 height 4
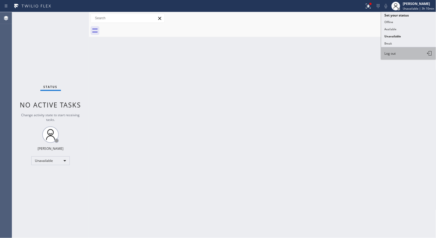
click at [397, 56] on button "Log out" at bounding box center [409, 53] width 55 height 12
